Goal: Check status: Check status

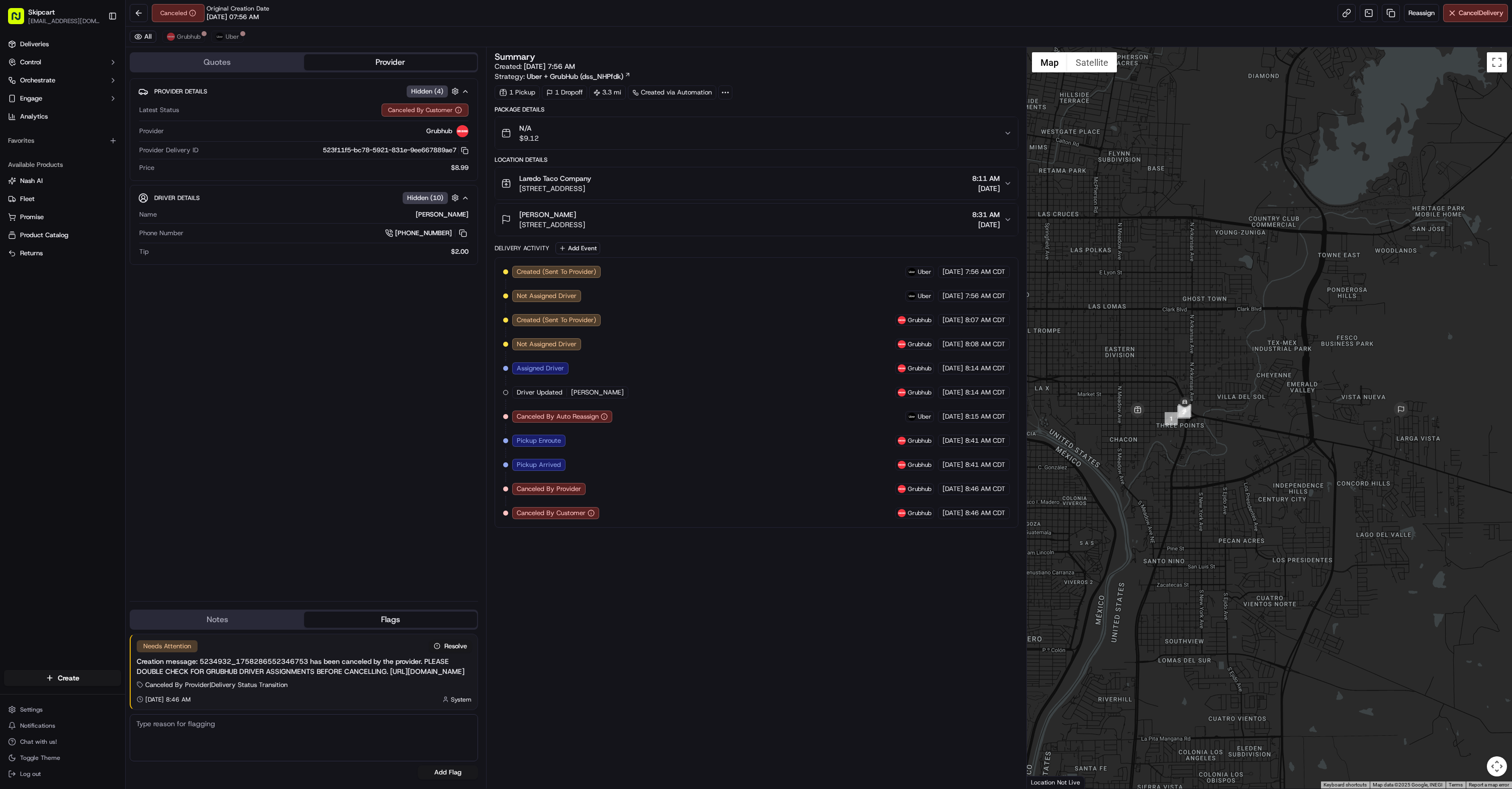
click at [578, 565] on div "Summary Created: 09/19/2025 7:56 AM Strategy: Uber + GrubHub (dss_NHPfdk) 1 Pic…" at bounding box center [756, 417] width 524 height 731
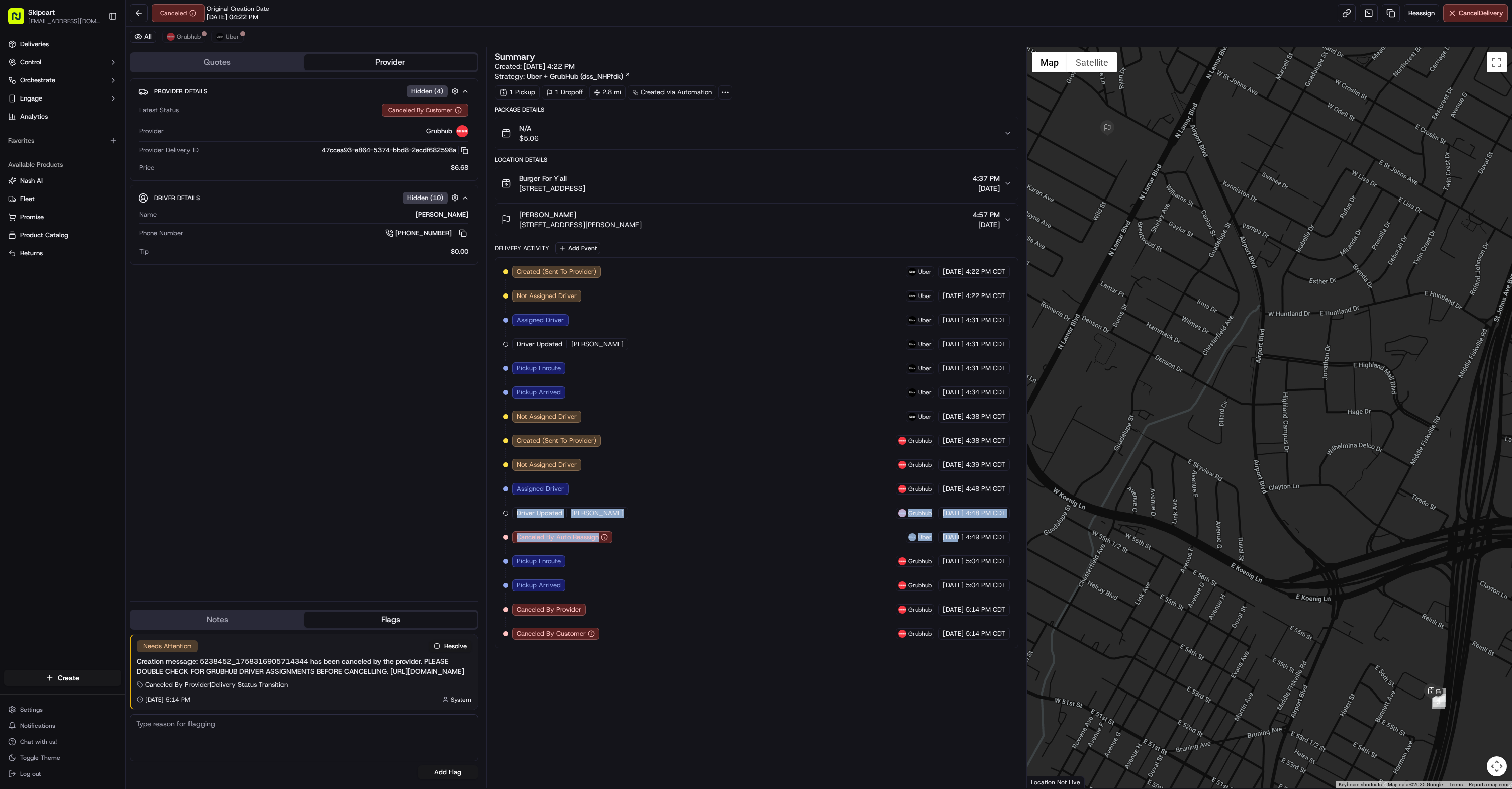
drag, startPoint x: 886, startPoint y: 534, endPoint x: 497, endPoint y: 520, distance: 389.3
click at [497, 520] on div "Created (Sent To Provider) Uber 09/19/2025 4:22 PM CDT Not Assigned Driver Uber…" at bounding box center [756, 453] width 524 height 391
click at [763, 595] on div "Created (Sent To Provider) Uber 09/19/2025 4:22 PM CDT Not Assigned Driver Uber…" at bounding box center [756, 453] width 507 height 374
